Goal: Download file/media

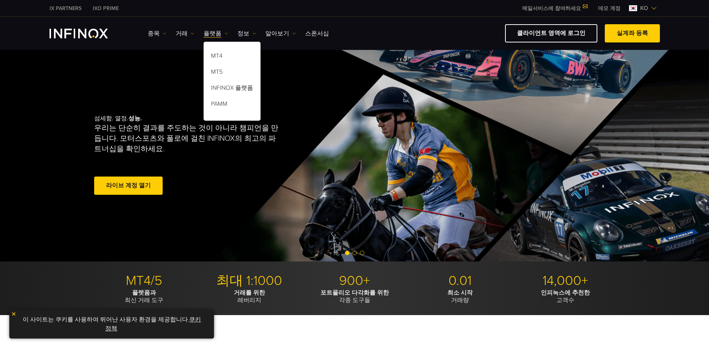
click at [224, 34] on img at bounding box center [226, 34] width 4 height 4
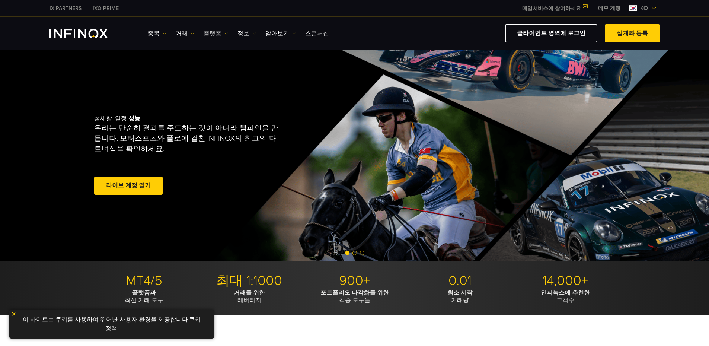
click at [214, 33] on link "플랫폼" at bounding box center [216, 33] width 25 height 9
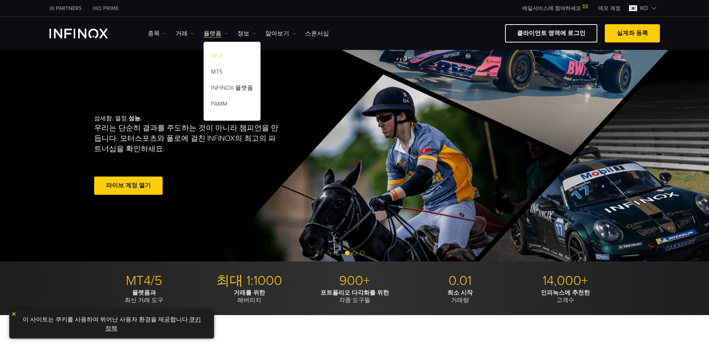
click at [218, 55] on link "MT4" at bounding box center [232, 57] width 57 height 16
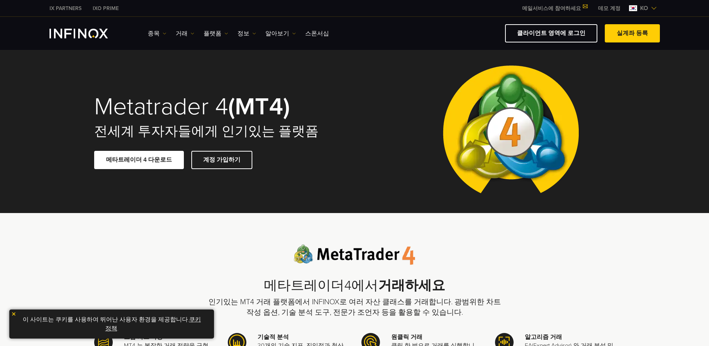
click at [139, 160] on span at bounding box center [139, 160] width 0 height 0
